Goal: Task Accomplishment & Management: Manage account settings

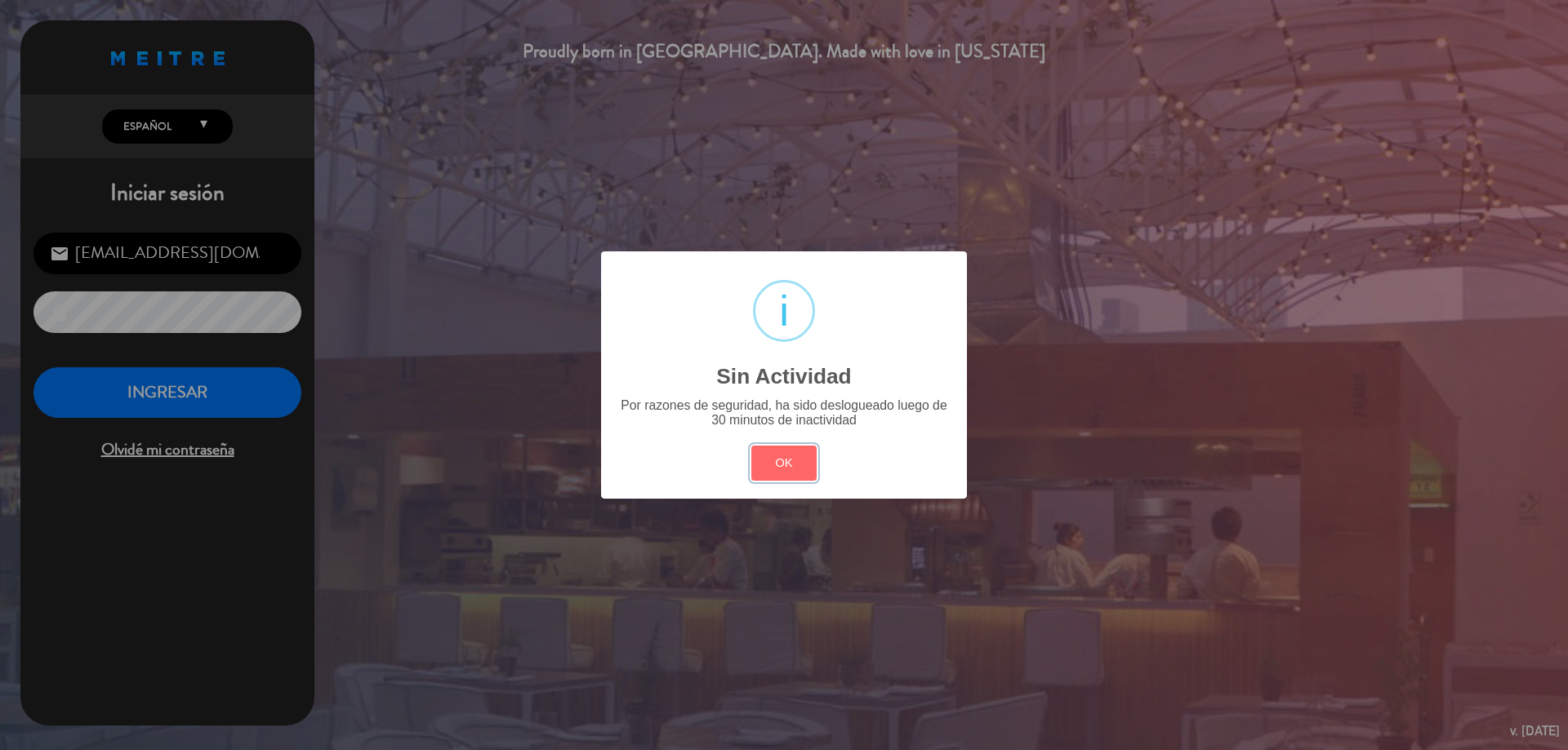
drag, startPoint x: 782, startPoint y: 464, endPoint x: 159, endPoint y: 519, distance: 625.4
click at [764, 470] on button "OK" at bounding box center [784, 463] width 66 height 35
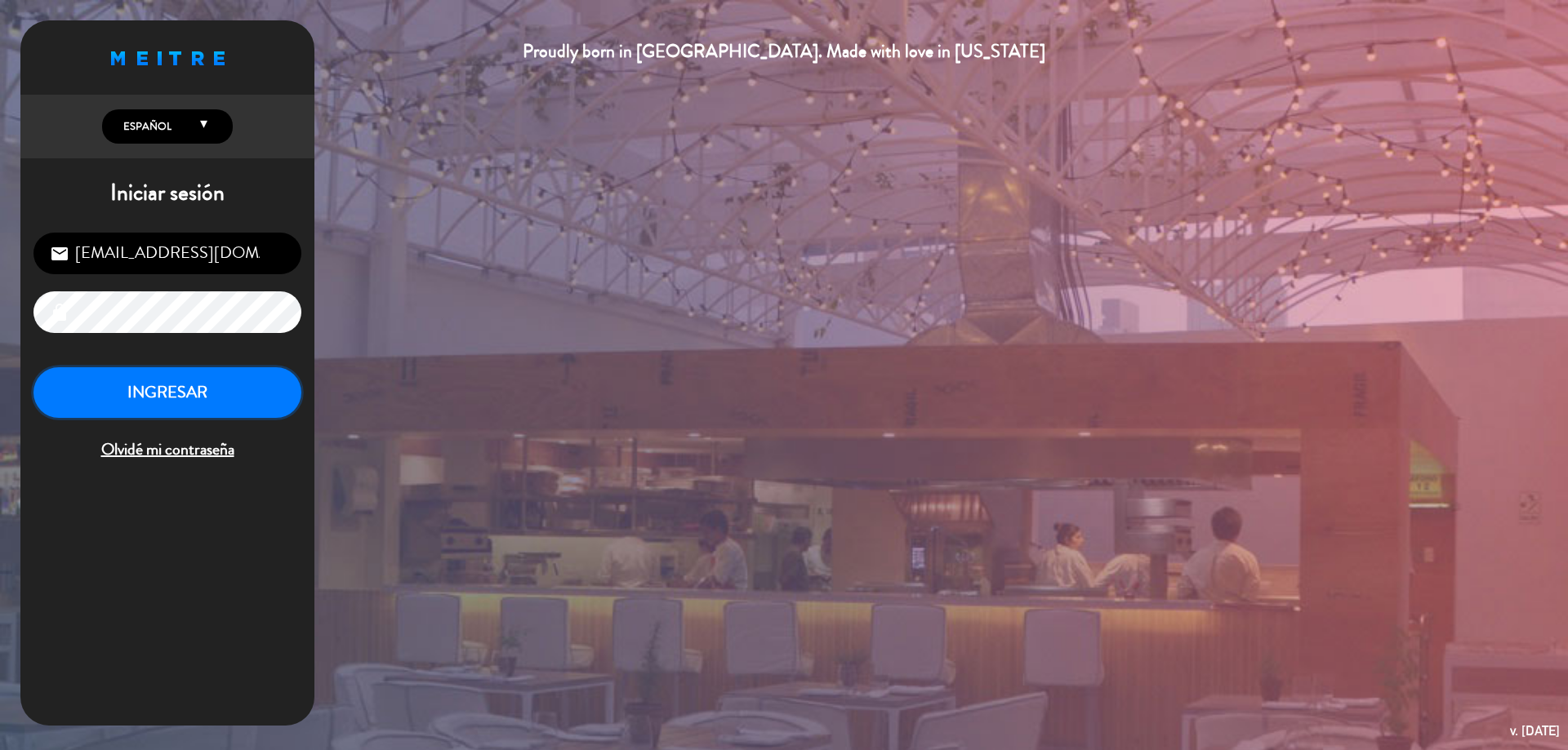
click at [179, 401] on button "INGRESAR" at bounding box center [167, 393] width 268 height 51
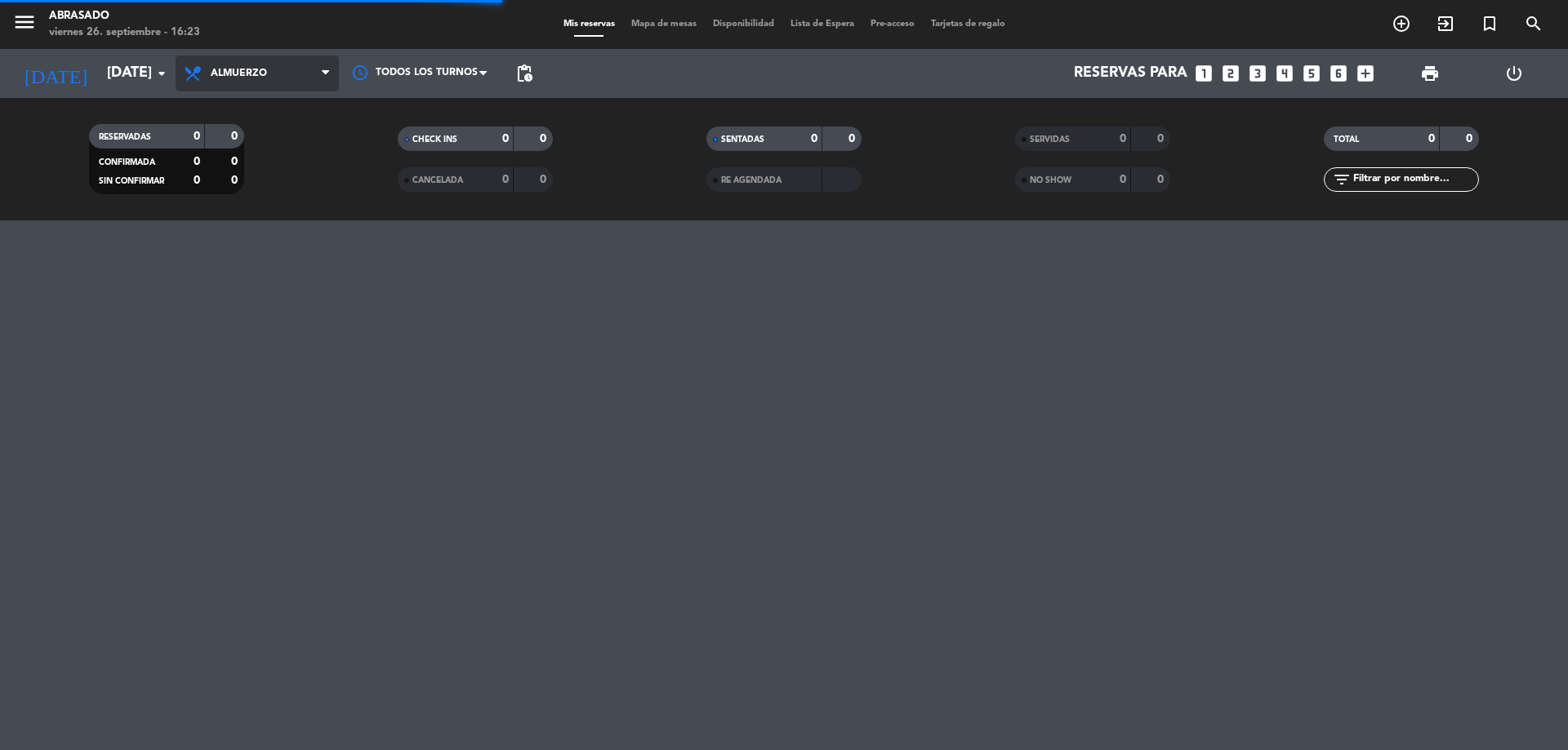
drag, startPoint x: 283, startPoint y: 87, endPoint x: 207, endPoint y: 259, distance: 188.0
click at [286, 89] on span "Almuerzo" at bounding box center [256, 73] width 163 height 36
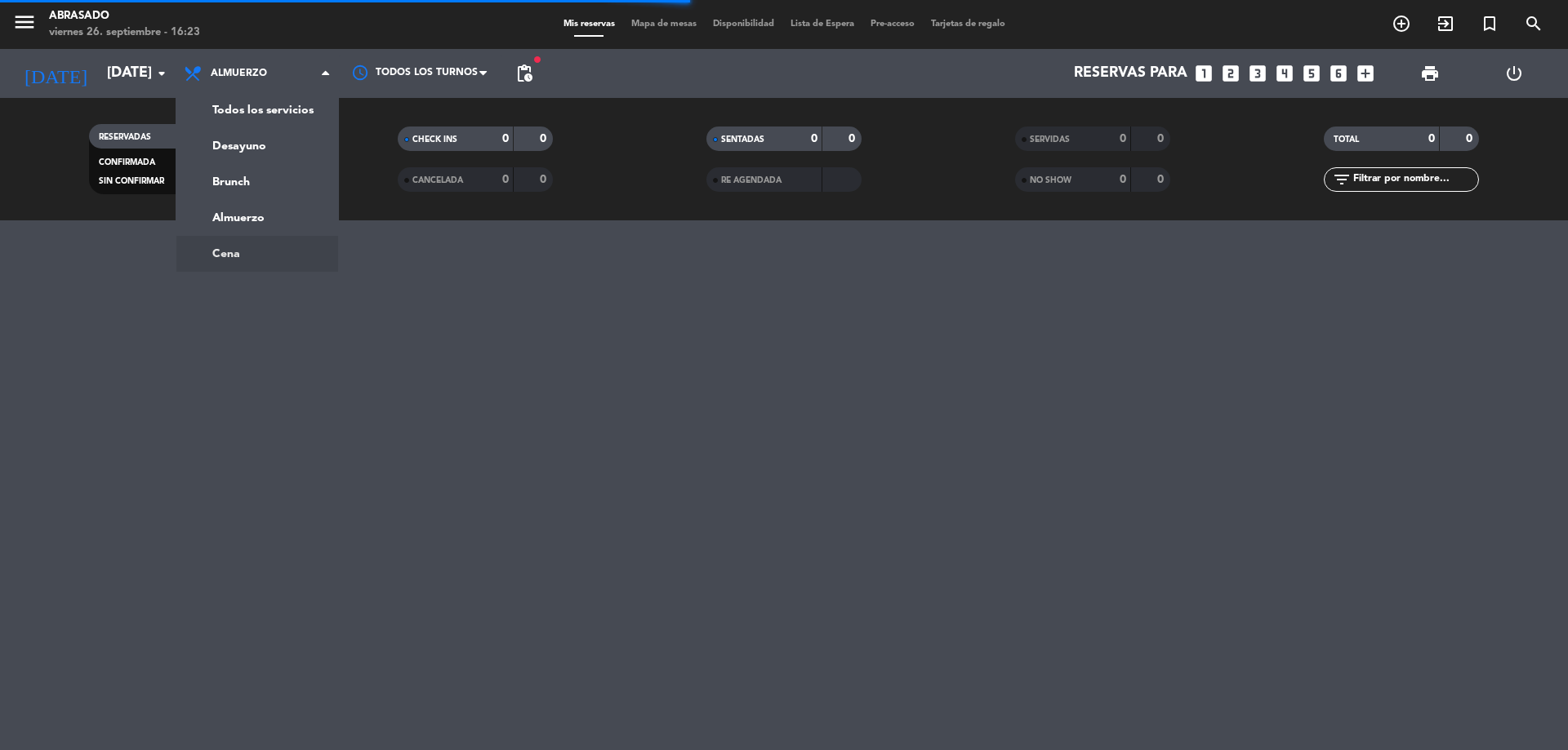
drag, startPoint x: 213, startPoint y: 249, endPoint x: 221, endPoint y: 237, distance: 14.4
click at [217, 242] on div "menu Abrasado [DATE] 26. septiembre - 16:23 Mis reservas Mapa de mesas Disponib…" at bounding box center [784, 375] width 1568 height 750
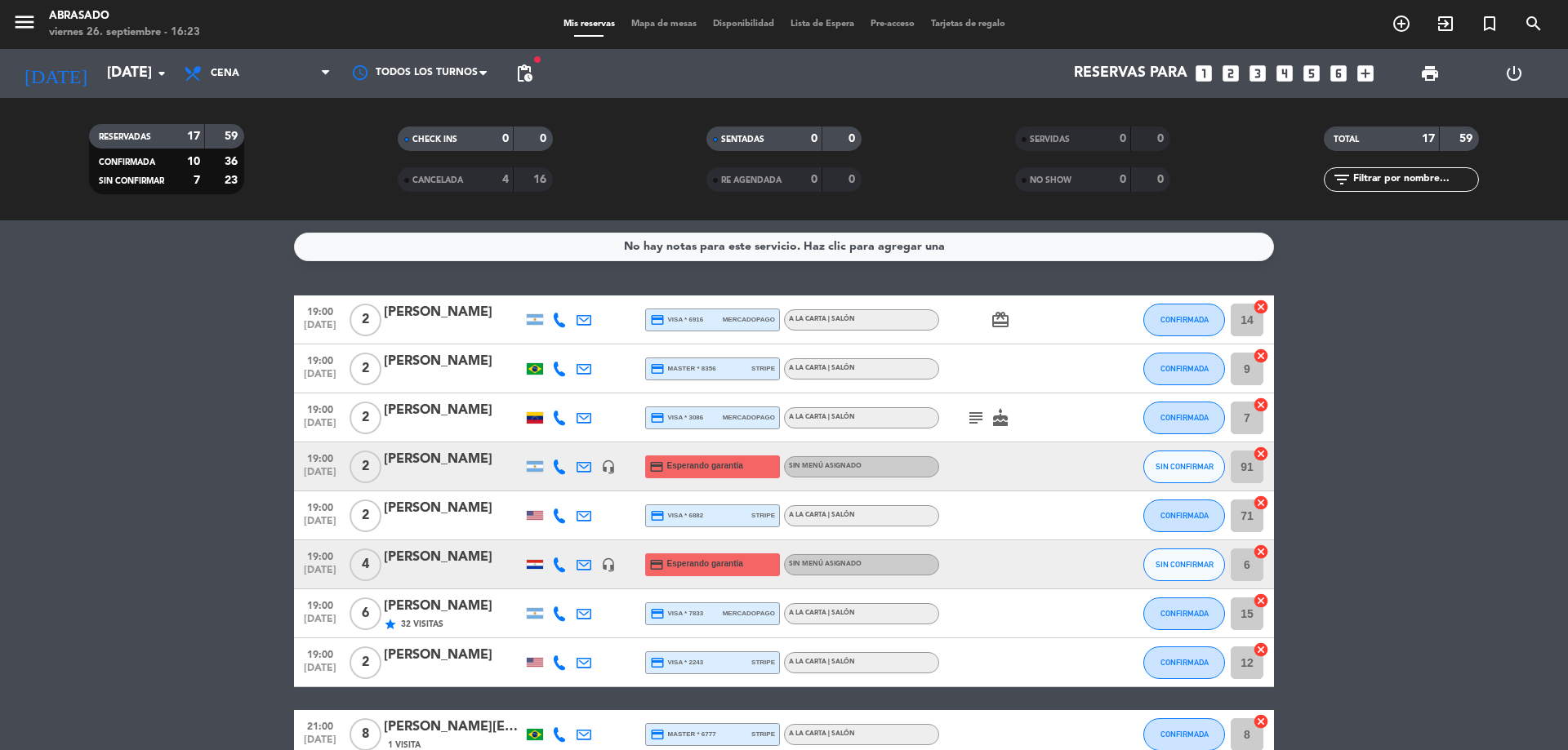
click at [976, 415] on icon "subject" at bounding box center [975, 417] width 20 height 20
click at [484, 512] on div "[PERSON_NAME]" at bounding box center [454, 508] width 139 height 21
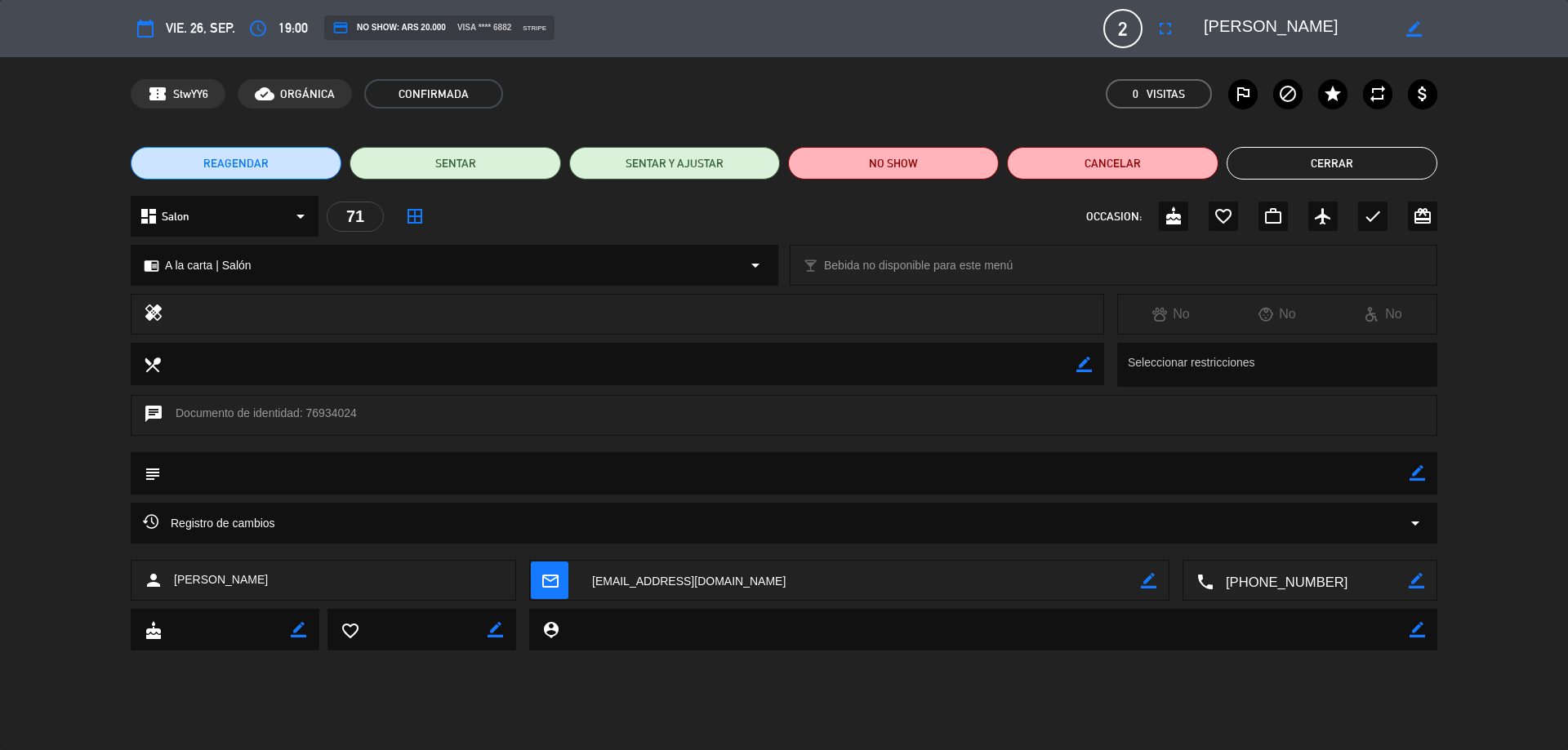
drag, startPoint x: 1420, startPoint y: 471, endPoint x: 1396, endPoint y: 479, distance: 25.3
click at [1417, 470] on icon "border_color" at bounding box center [1416, 473] width 15 height 15
click at [1371, 481] on textarea at bounding box center [785, 474] width 1249 height 42
type textarea "INGLÉS"
click at [1415, 475] on icon at bounding box center [1416, 473] width 15 height 15
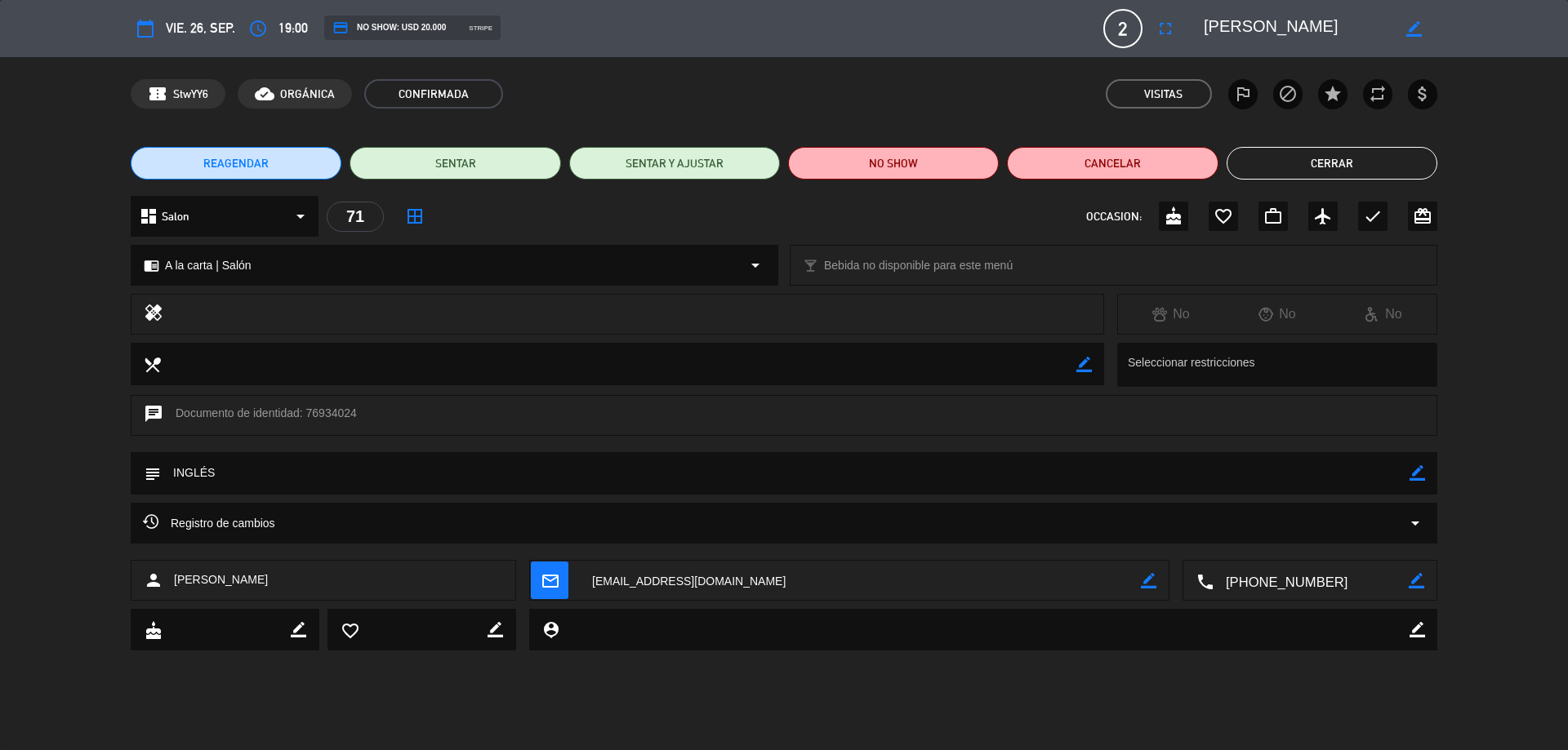
click at [1329, 152] on button "Cerrar" at bounding box center [1332, 163] width 211 height 32
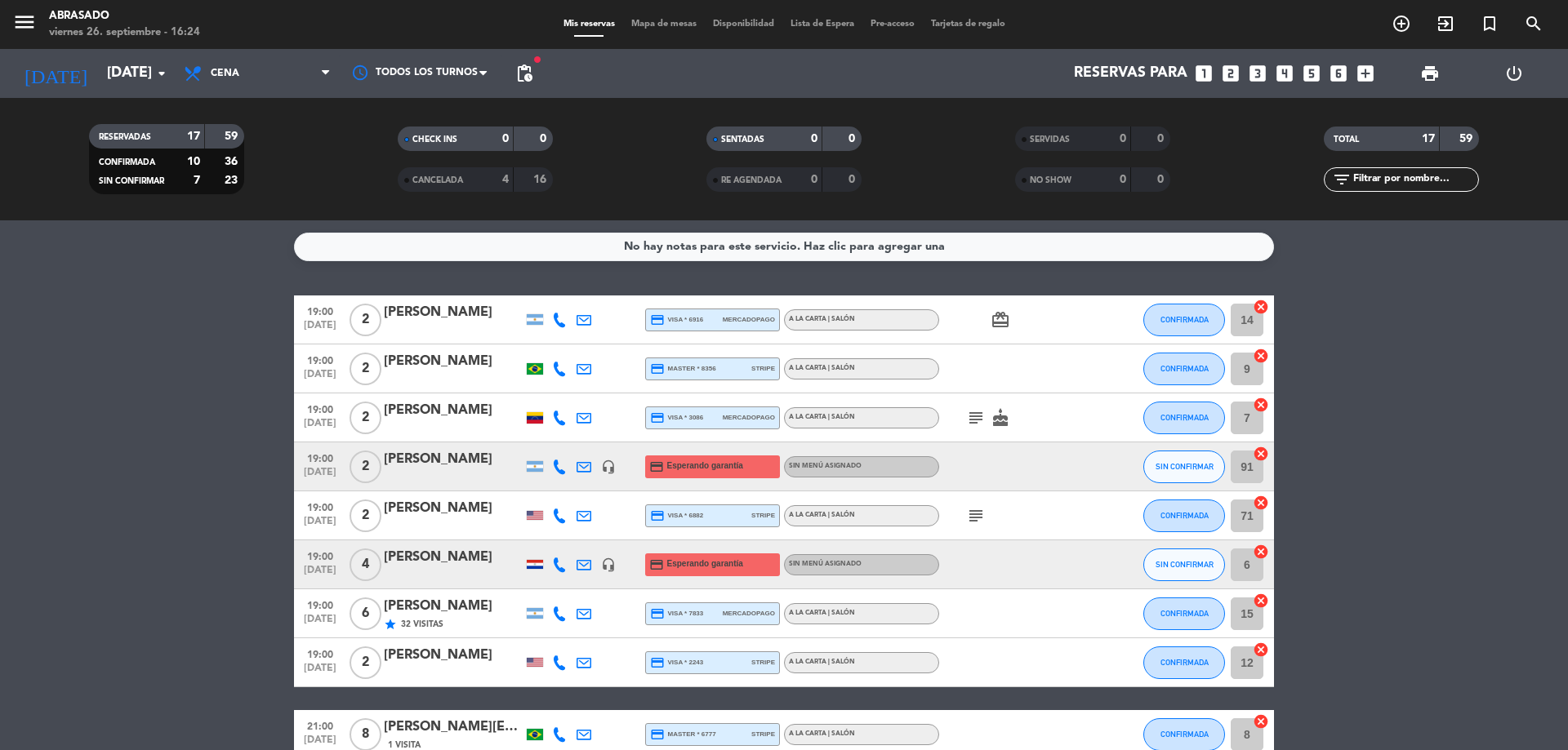
click at [471, 612] on div "[PERSON_NAME]" at bounding box center [454, 606] width 139 height 21
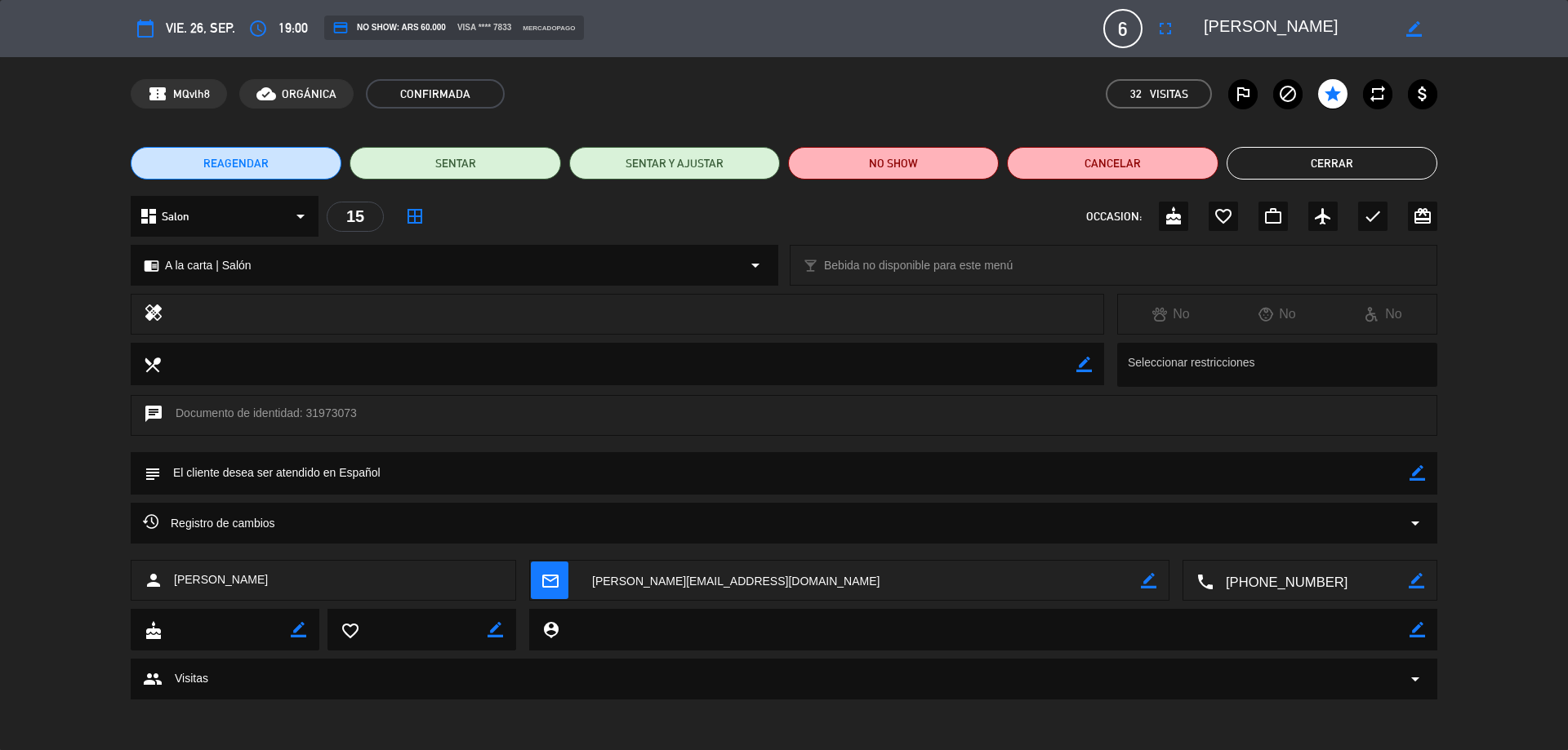
click at [1405, 472] on div "subject border_color" at bounding box center [784, 474] width 1306 height 43
click at [1363, 476] on textarea at bounding box center [785, 474] width 1249 height 42
drag, startPoint x: 1417, startPoint y: 463, endPoint x: 1415, endPoint y: 476, distance: 13.2
click at [1415, 465] on div "border_color" at bounding box center [1416, 474] width 15 height 43
click at [1415, 476] on icon "border_color" at bounding box center [1416, 473] width 15 height 15
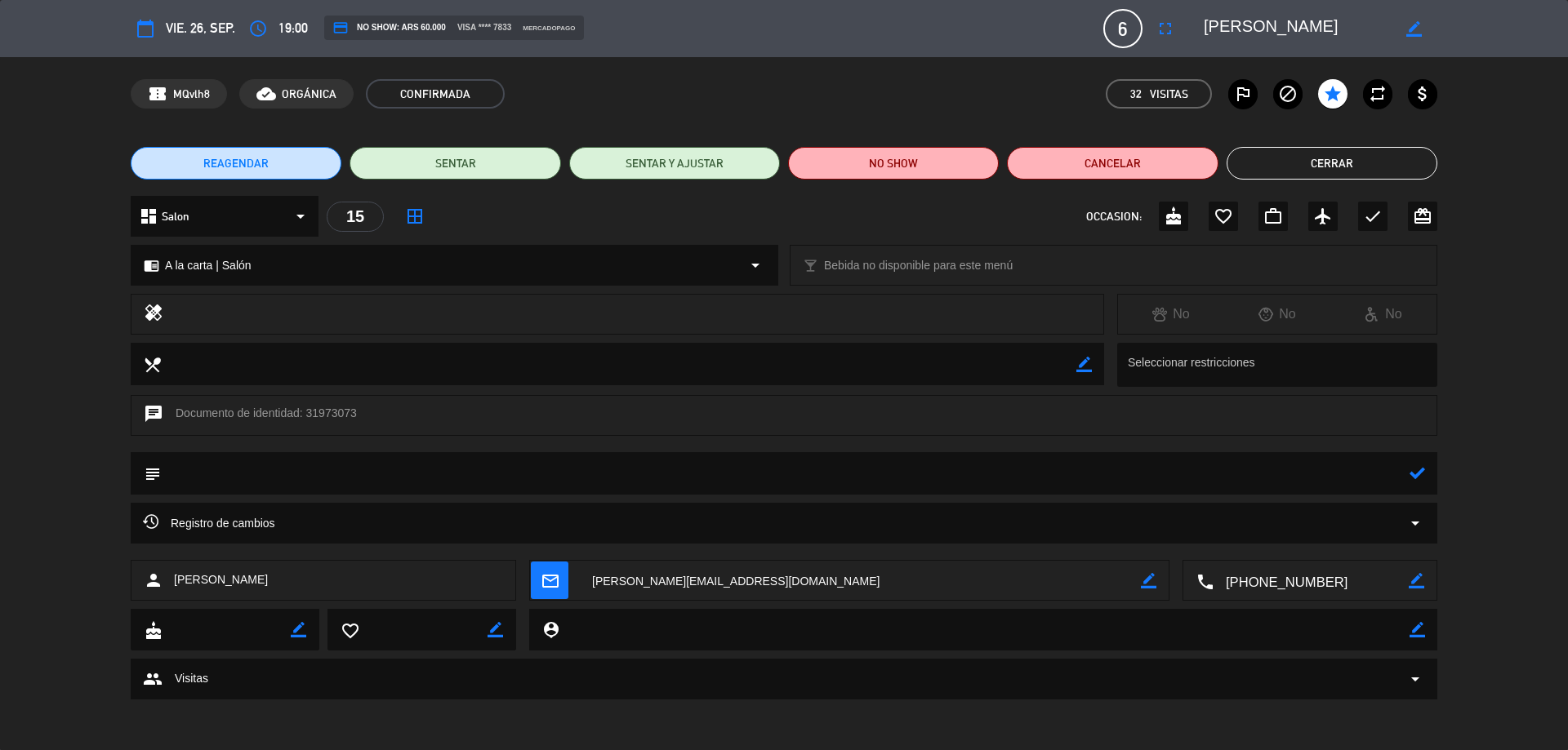
click at [1403, 476] on textarea at bounding box center [785, 474] width 1249 height 42
type textarea "i"
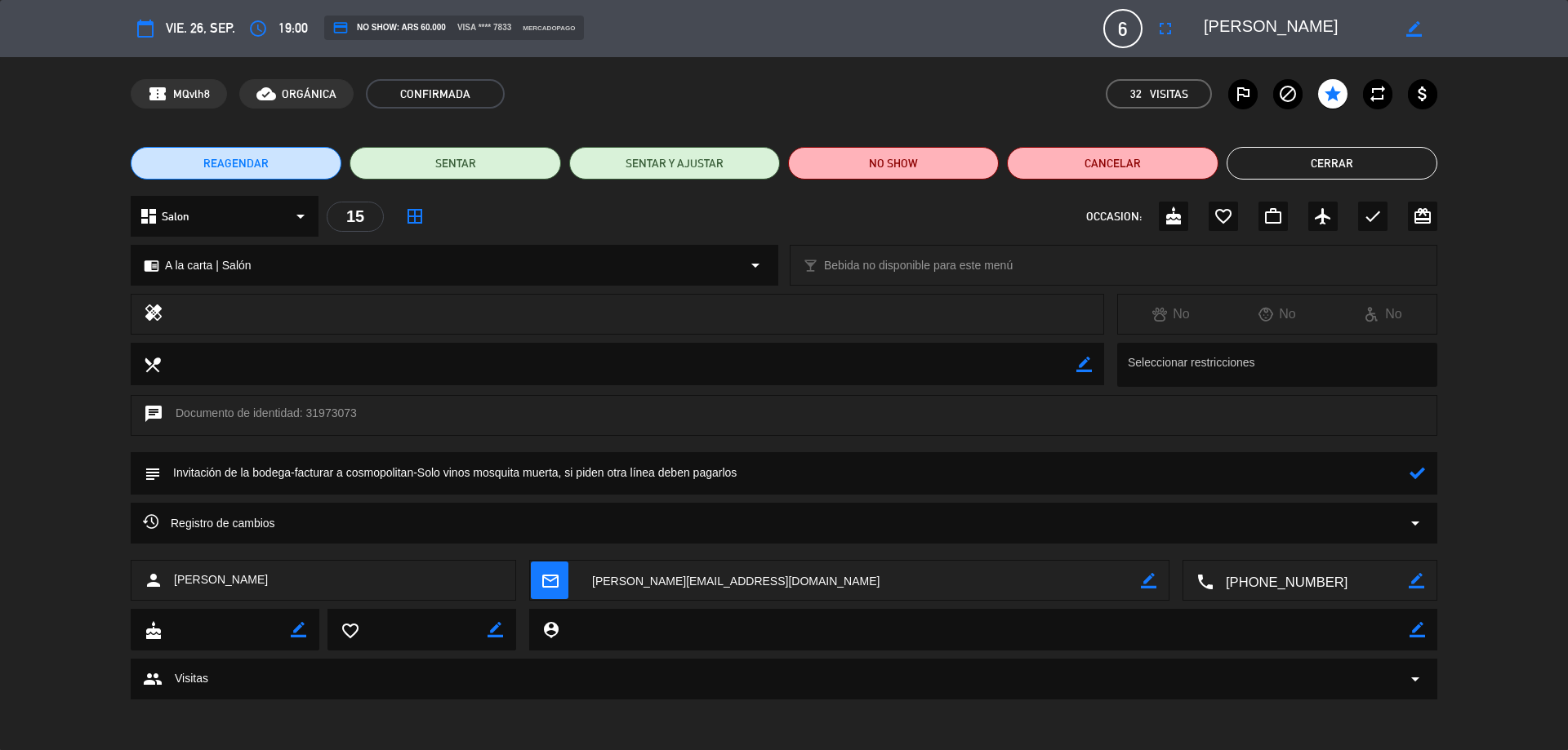
type textarea "Invitación de la bodega-facturar a cosmopolitan-Solo vinos mosquita muerta, si …"
drag, startPoint x: 1294, startPoint y: 412, endPoint x: 1415, endPoint y: 478, distance: 137.8
click at [1415, 478] on icon at bounding box center [1416, 473] width 15 height 15
click at [1386, 173] on button "Cerrar" at bounding box center [1332, 163] width 211 height 32
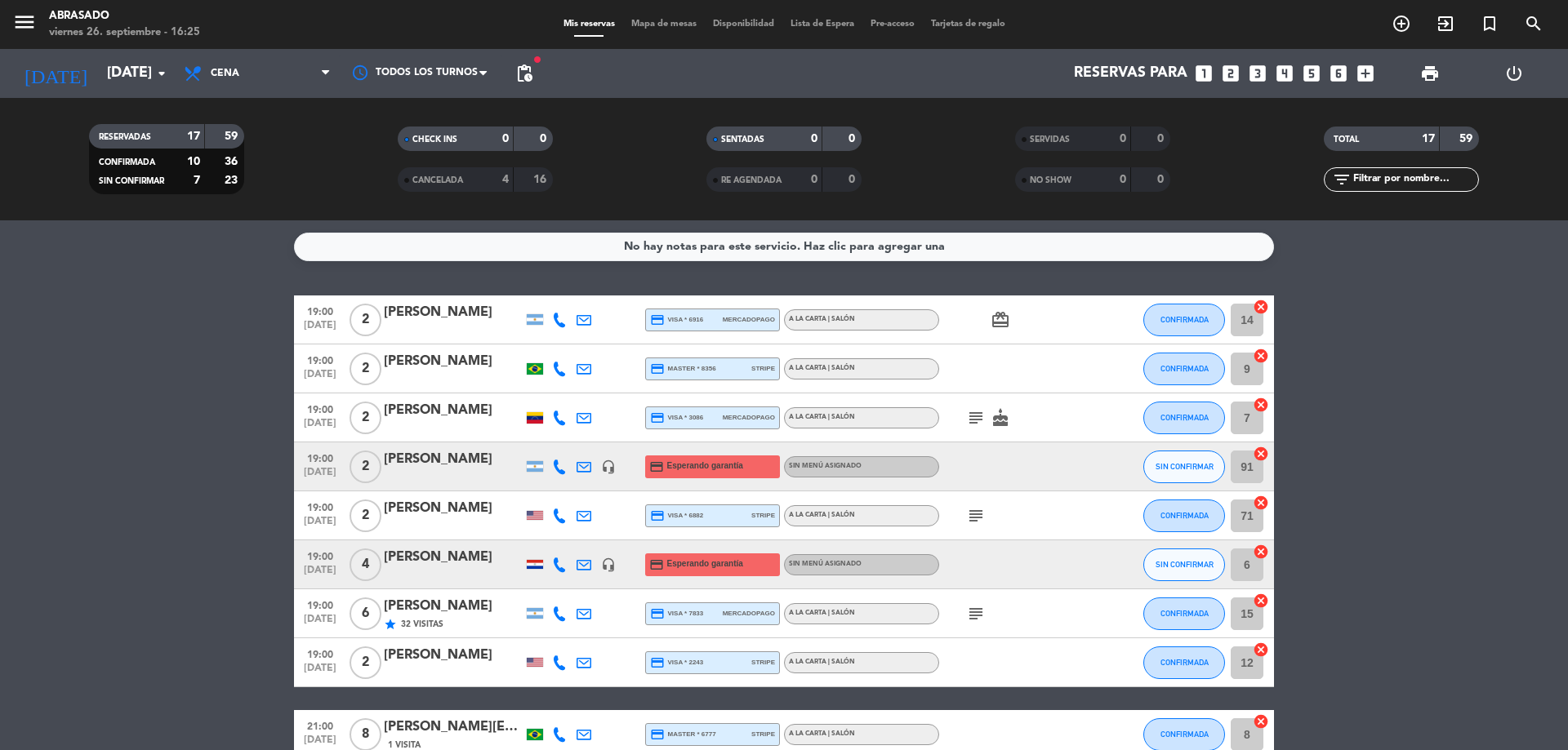
click at [96, 606] on bookings-row "19:00 [DATE] 2 [PERSON_NAME] credit_card visa * 6916 mercadopago A la carta | S…" at bounding box center [784, 735] width 1568 height 879
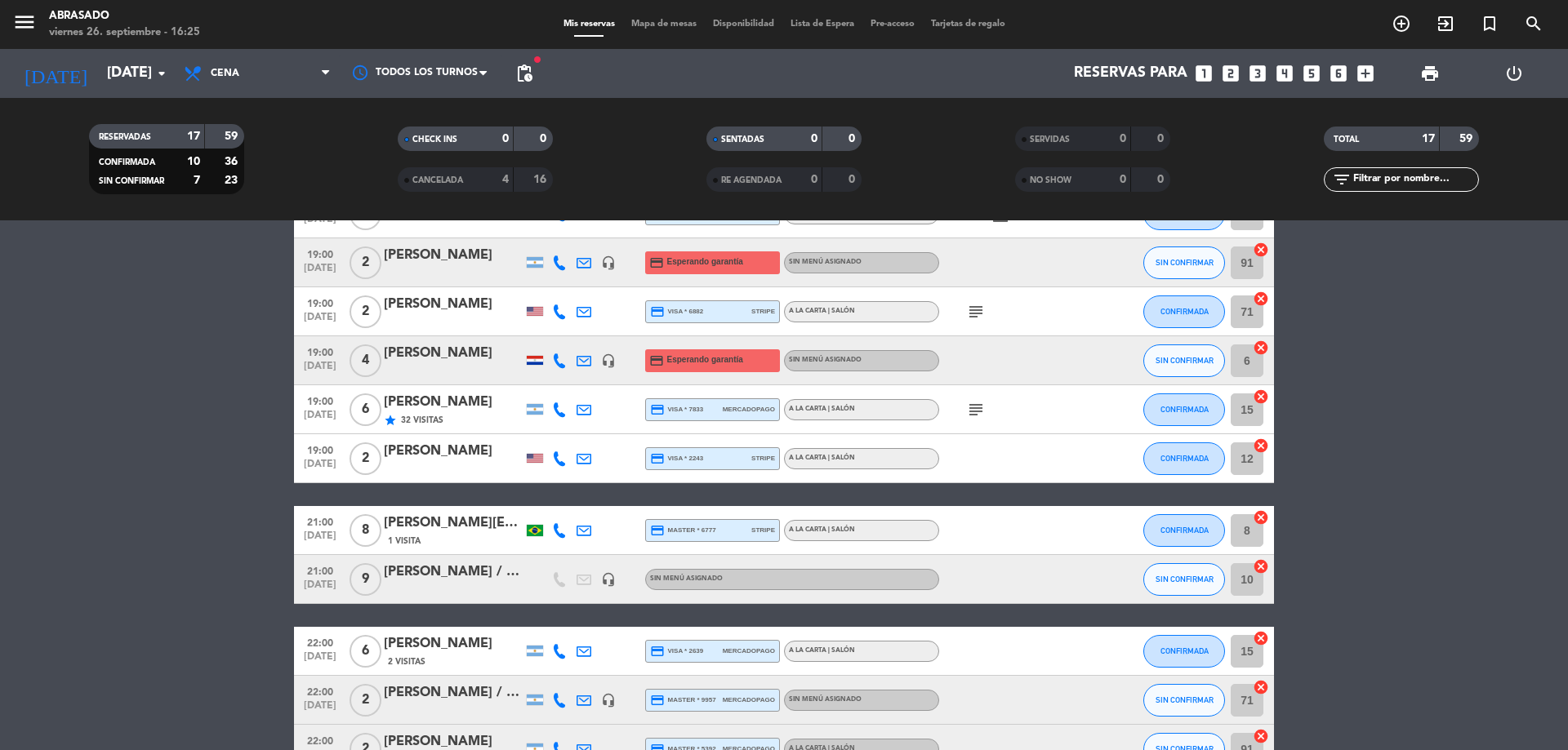
scroll to position [229, 0]
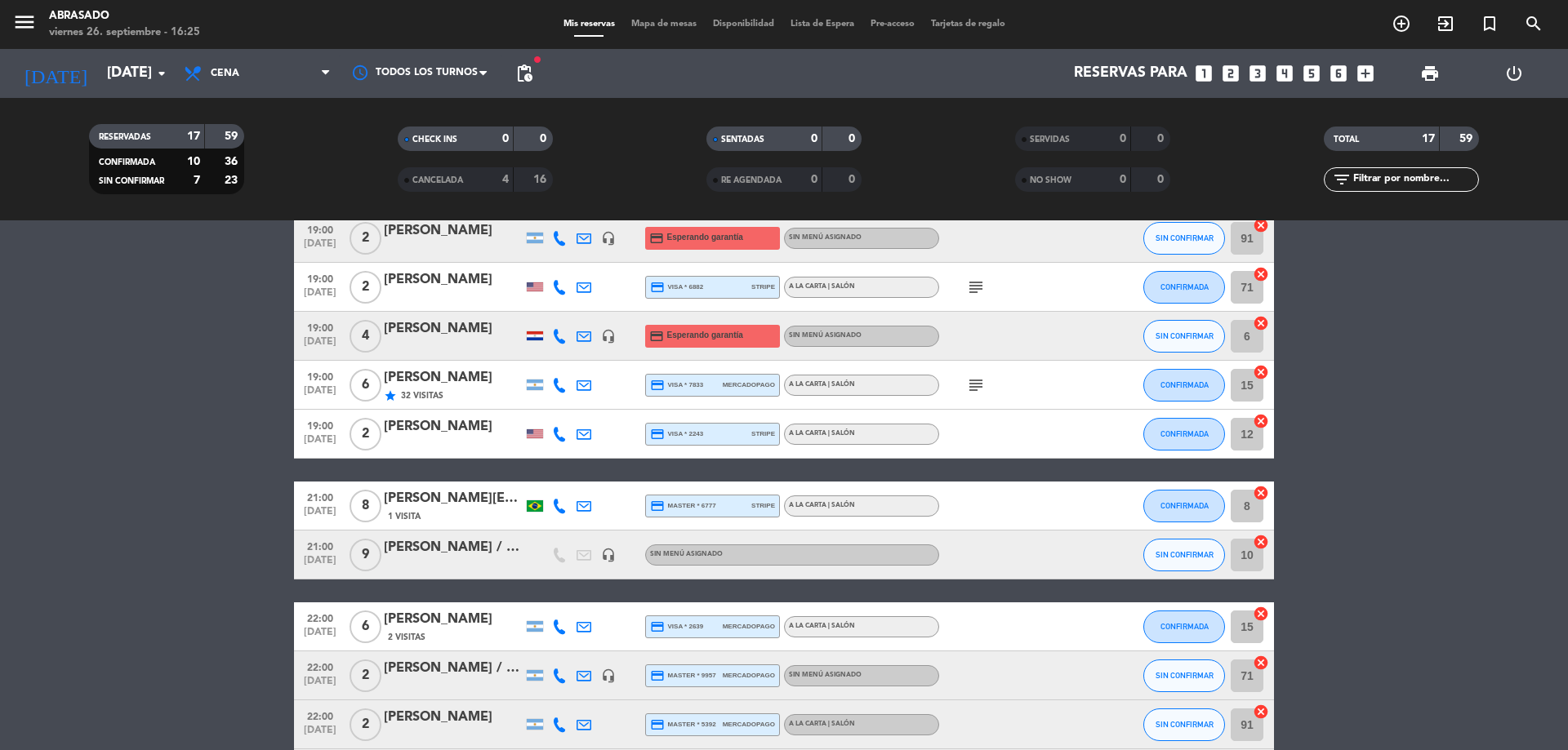
click at [470, 554] on div "[PERSON_NAME] / Bus Vitivinicola" at bounding box center [454, 548] width 139 height 21
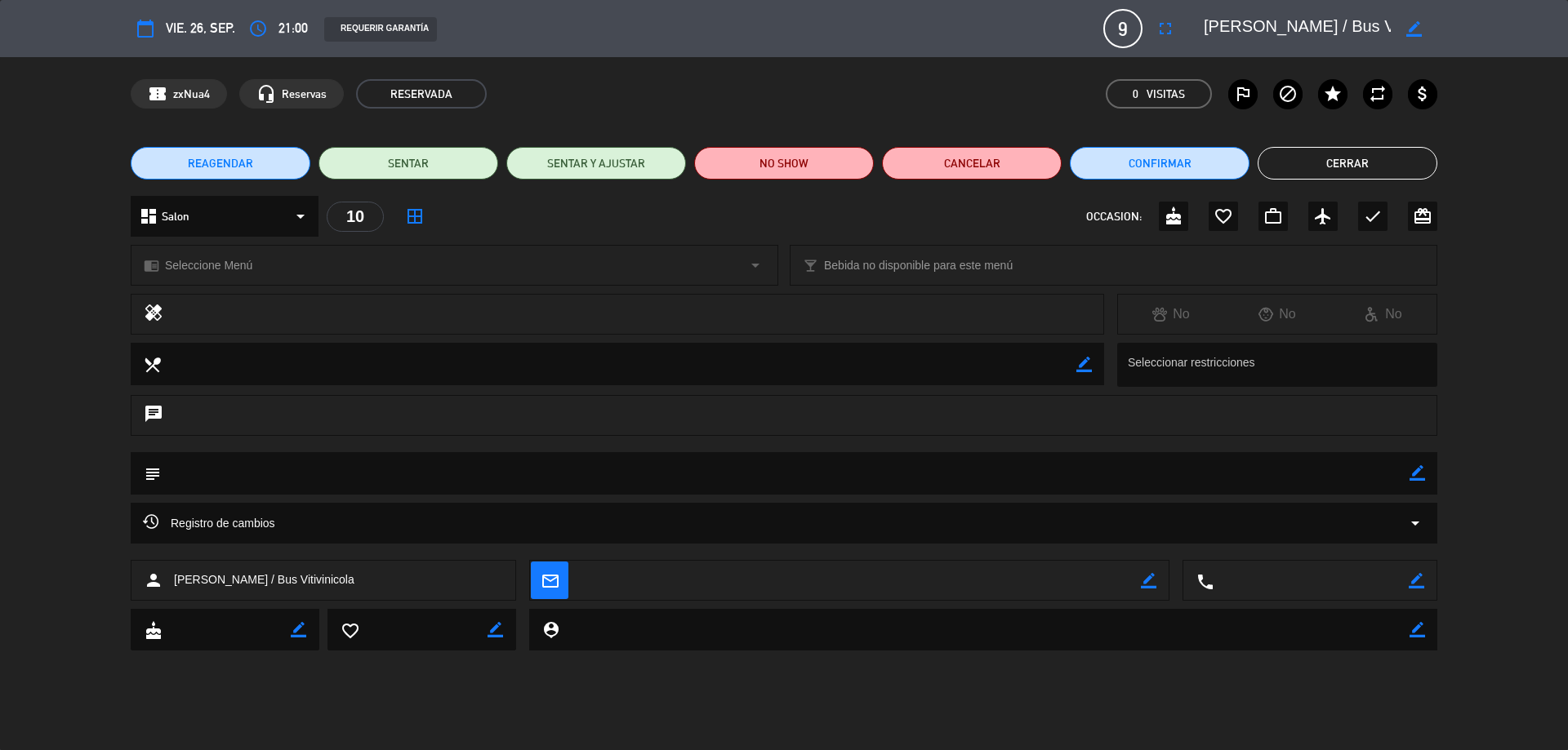
drag, startPoint x: 1415, startPoint y: 466, endPoint x: 1378, endPoint y: 475, distance: 38.1
click at [1413, 465] on icon "border_color" at bounding box center [1416, 473] width 15 height 15
click at [1373, 481] on textarea at bounding box center [785, 474] width 1249 height 42
type textarea "clientes vip-invitación de [PERSON_NAME]"
click at [1416, 473] on icon at bounding box center [1416, 473] width 15 height 15
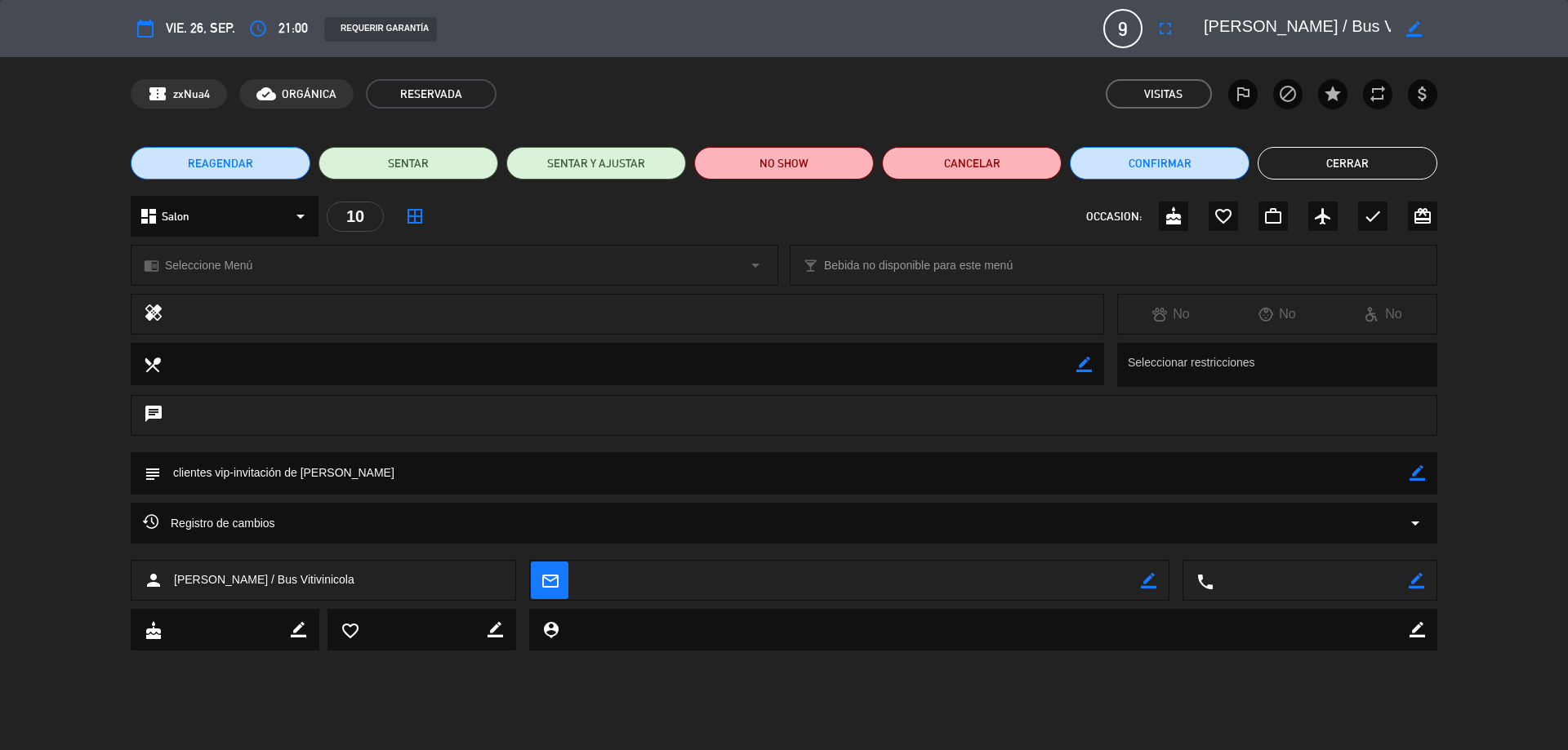
click at [1326, 153] on button "Cerrar" at bounding box center [1347, 163] width 179 height 32
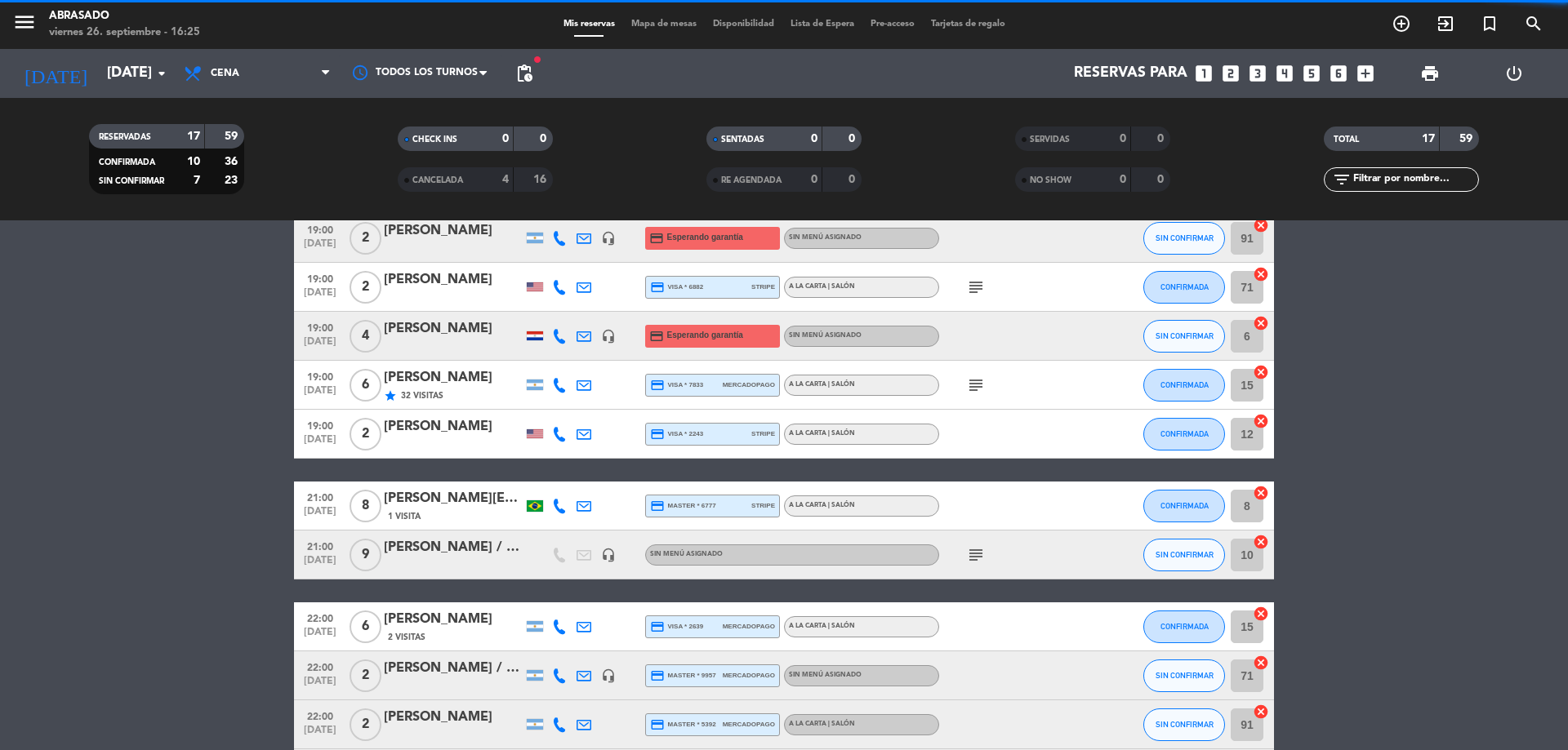
click at [1319, 472] on bookings-row "19:00 [DATE] 2 [PERSON_NAME] credit_card visa * 6916 mercadopago A la carta | S…" at bounding box center [784, 506] width 1568 height 879
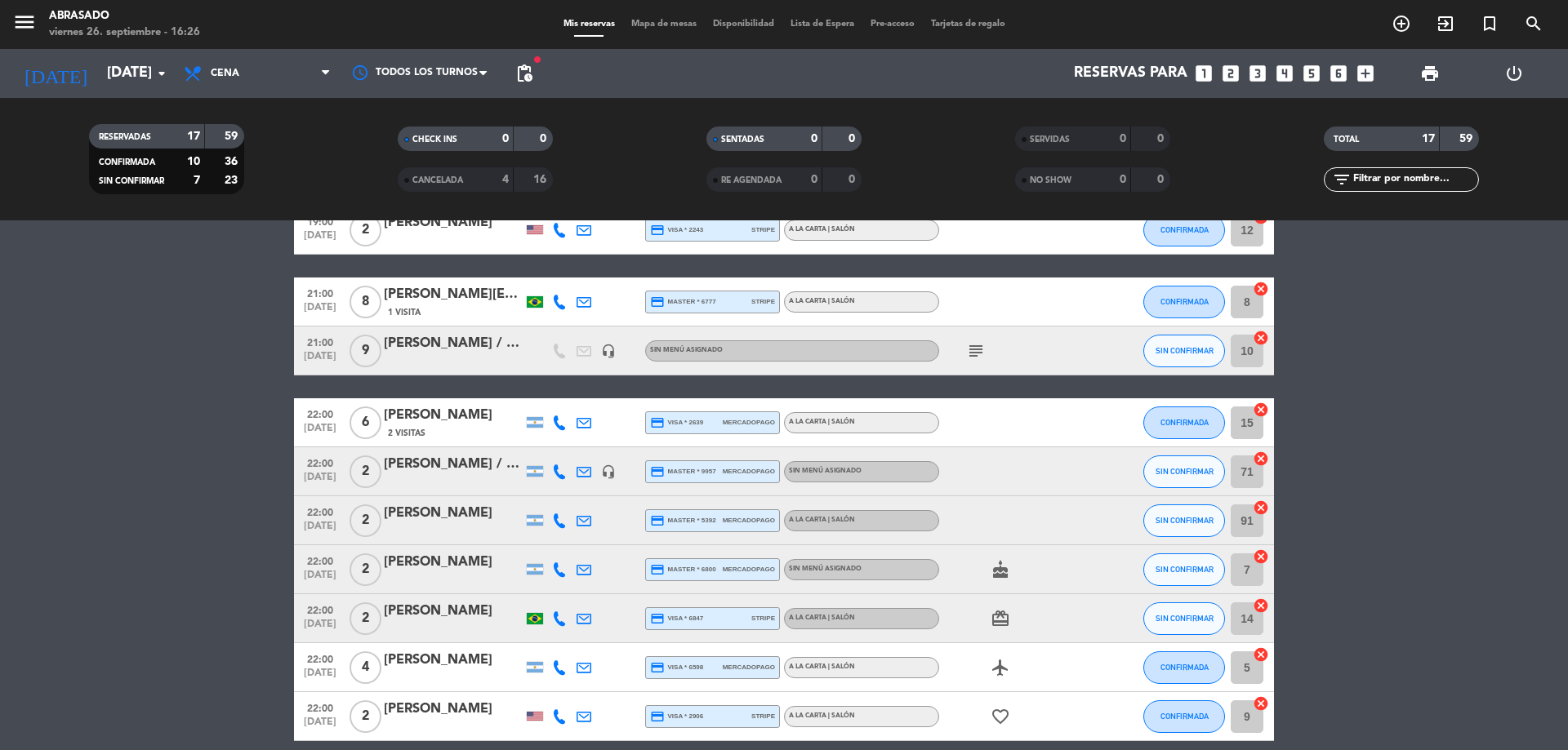
scroll to position [457, 0]
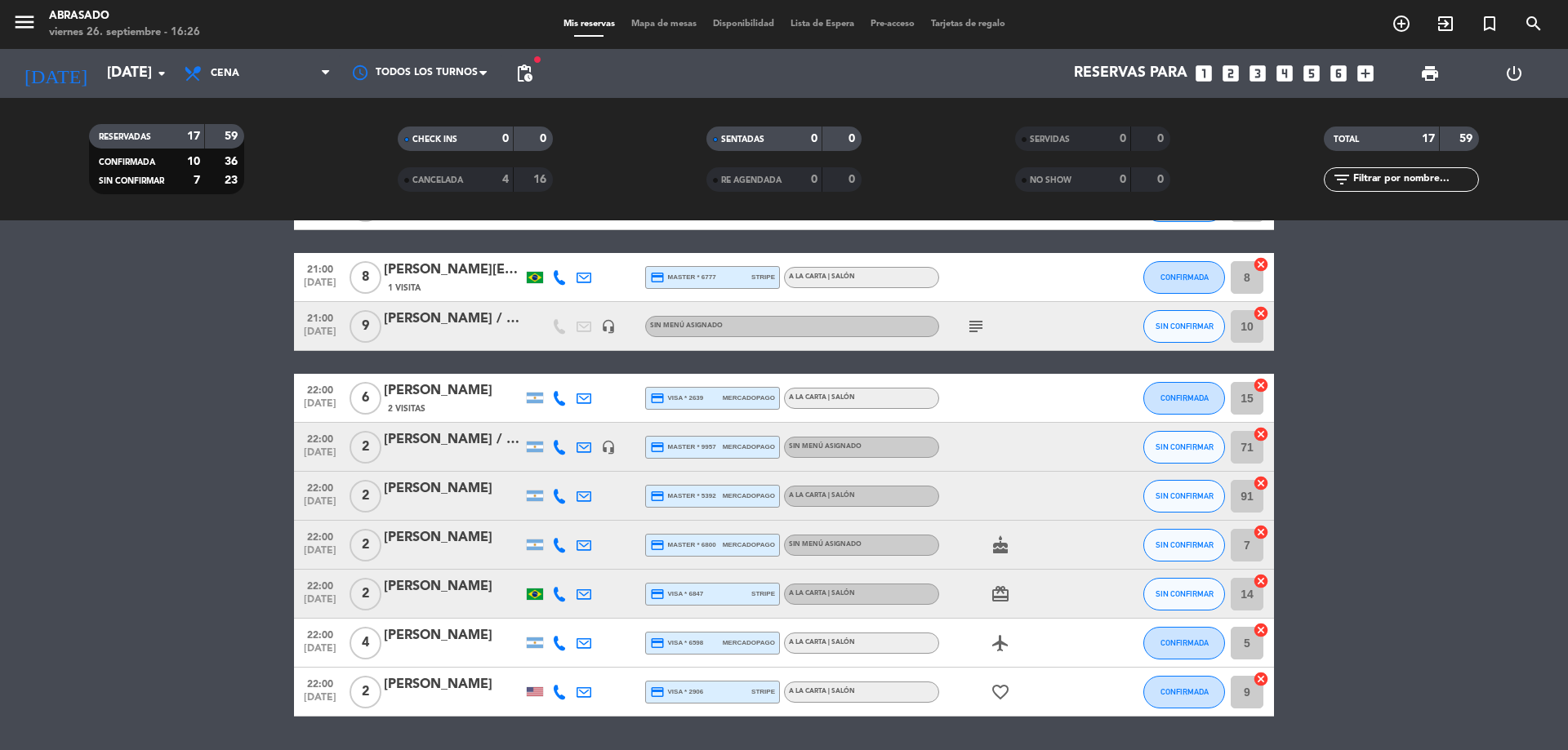
click at [476, 679] on div "[PERSON_NAME]" at bounding box center [454, 685] width 139 height 21
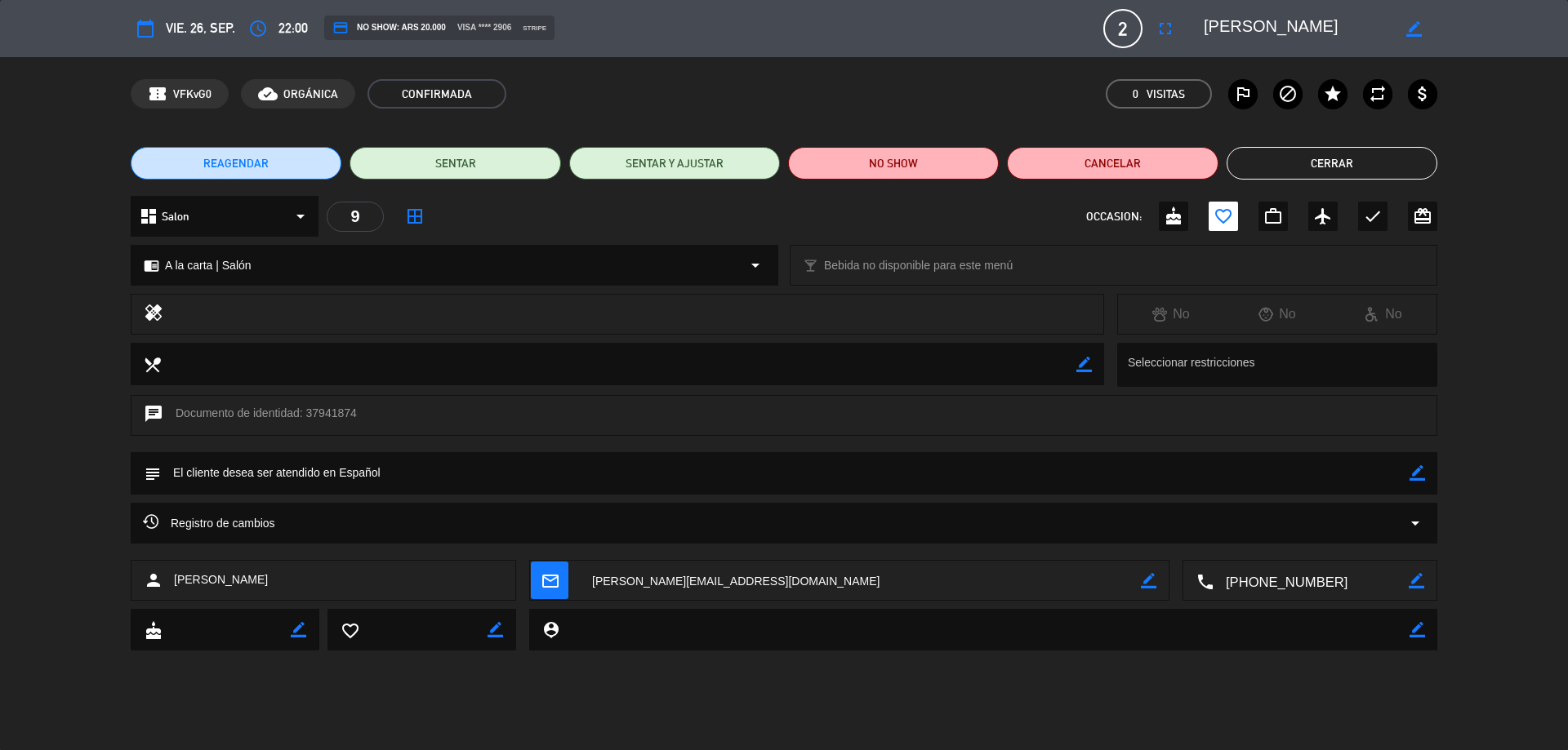
click at [1420, 470] on icon "border_color" at bounding box center [1416, 473] width 15 height 15
click at [1386, 476] on textarea at bounding box center [785, 474] width 1249 height 42
type textarea "inglés"
click at [1420, 469] on icon at bounding box center [1416, 473] width 15 height 15
click at [1392, 165] on button "Cerrar" at bounding box center [1332, 163] width 211 height 32
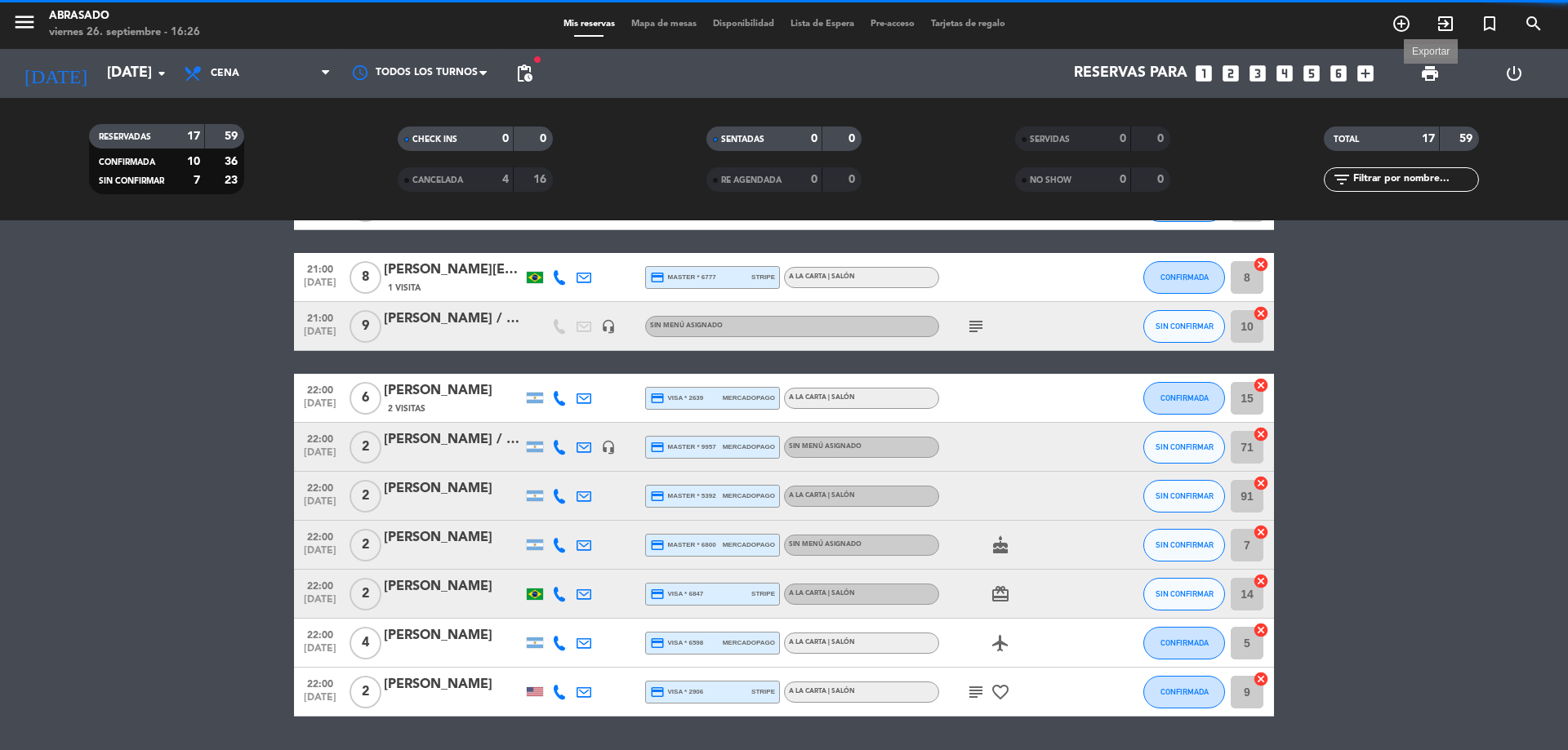
click at [1431, 70] on span "print" at bounding box center [1430, 73] width 20 height 20
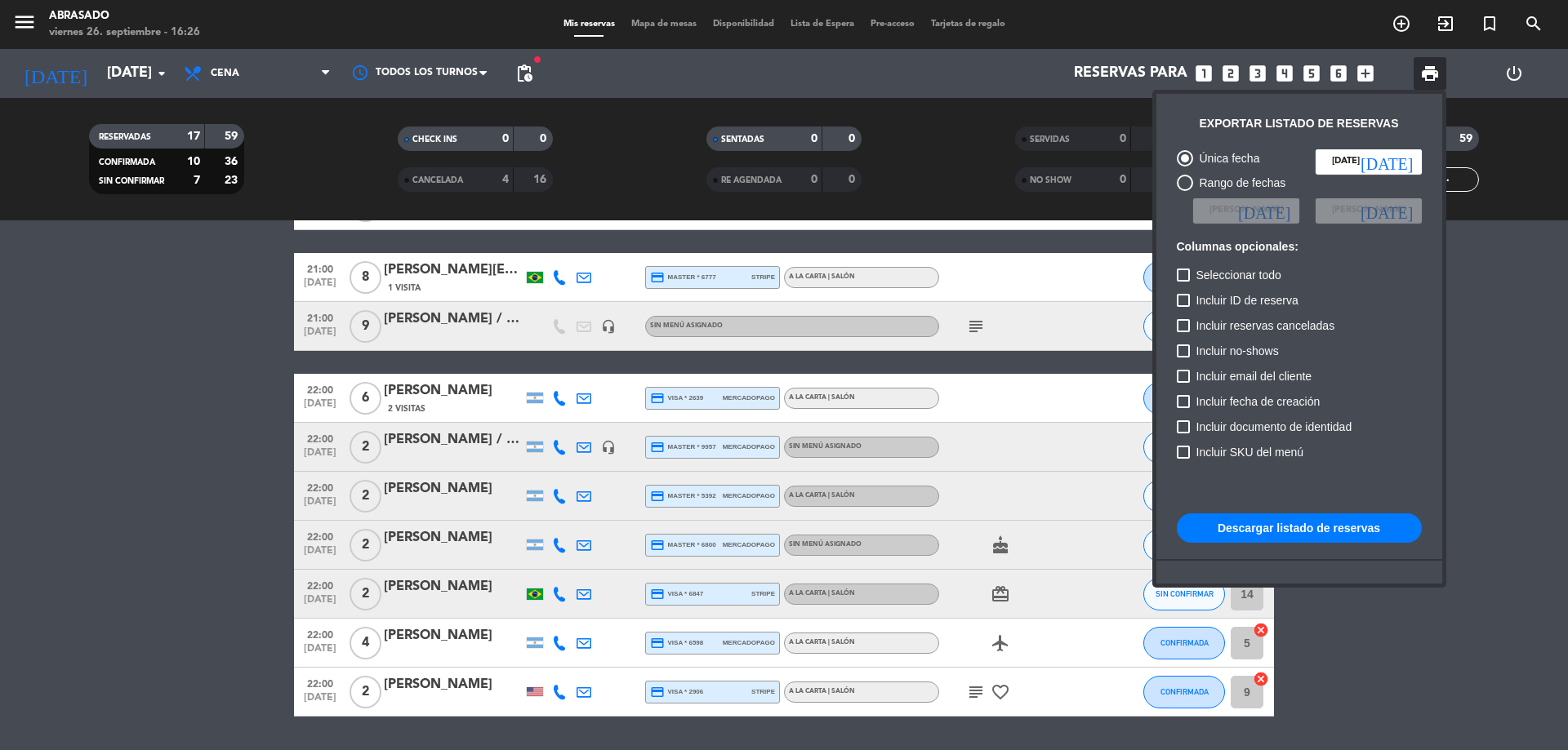
click at [1223, 527] on button "Descargar listado de reservas" at bounding box center [1298, 528] width 245 height 30
click at [1553, 399] on div at bounding box center [784, 375] width 1568 height 750
